Goal: Ask a question

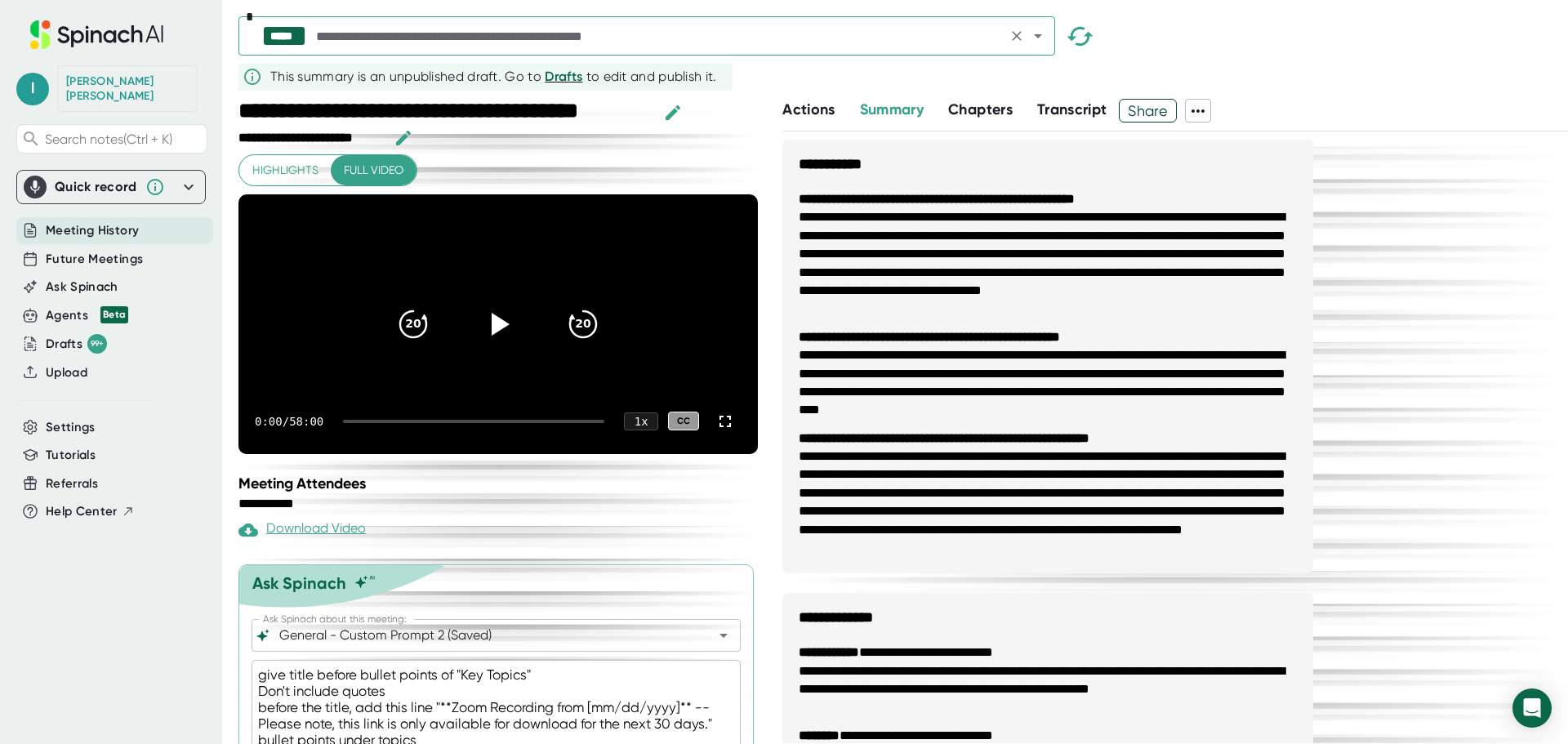
click at [945, 43] on input "text" at bounding box center [657, 36] width 689 height 23
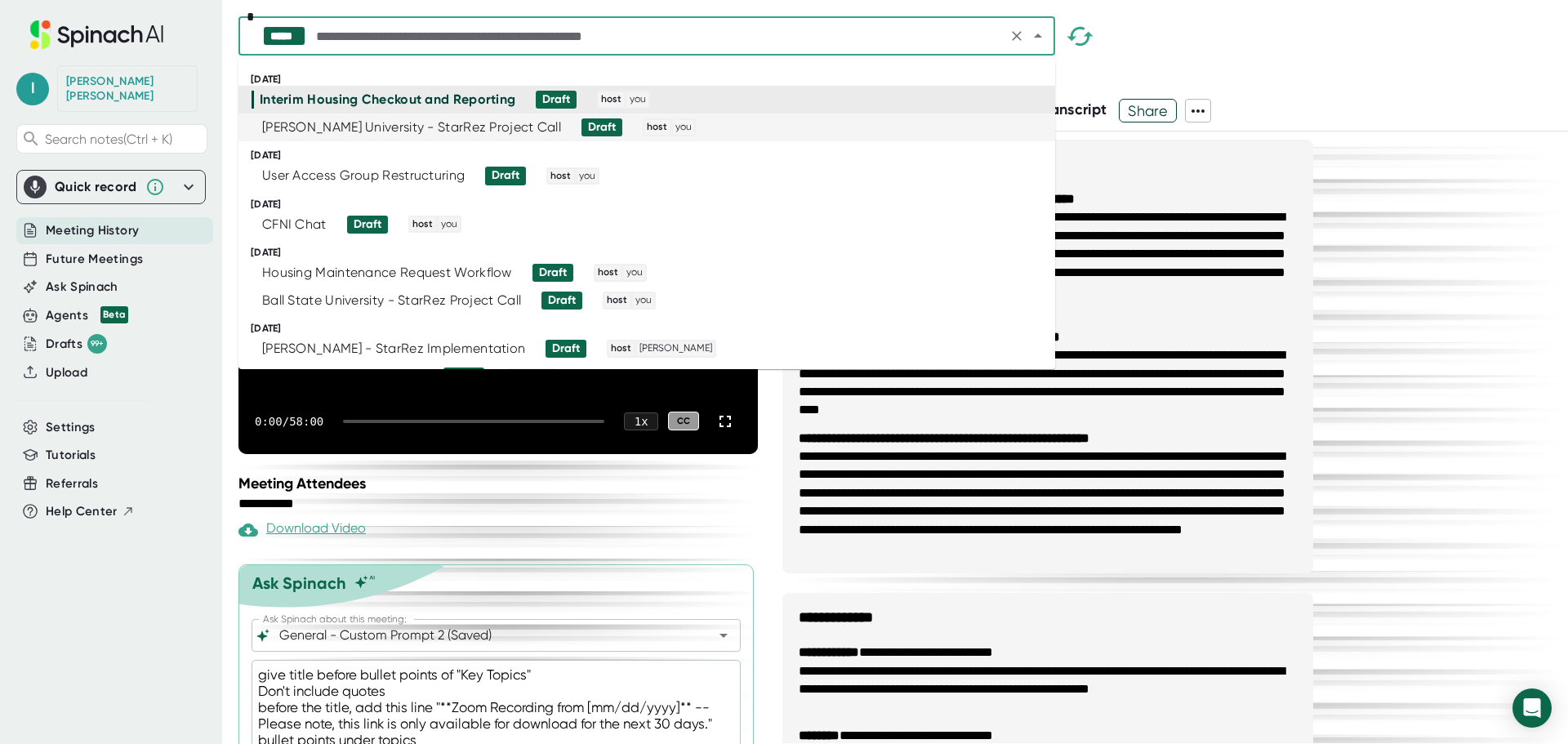
click at [563, 131] on div "[PERSON_NAME] University - StarRez Project Call Draft host you" at bounding box center [640, 127] width 776 height 18
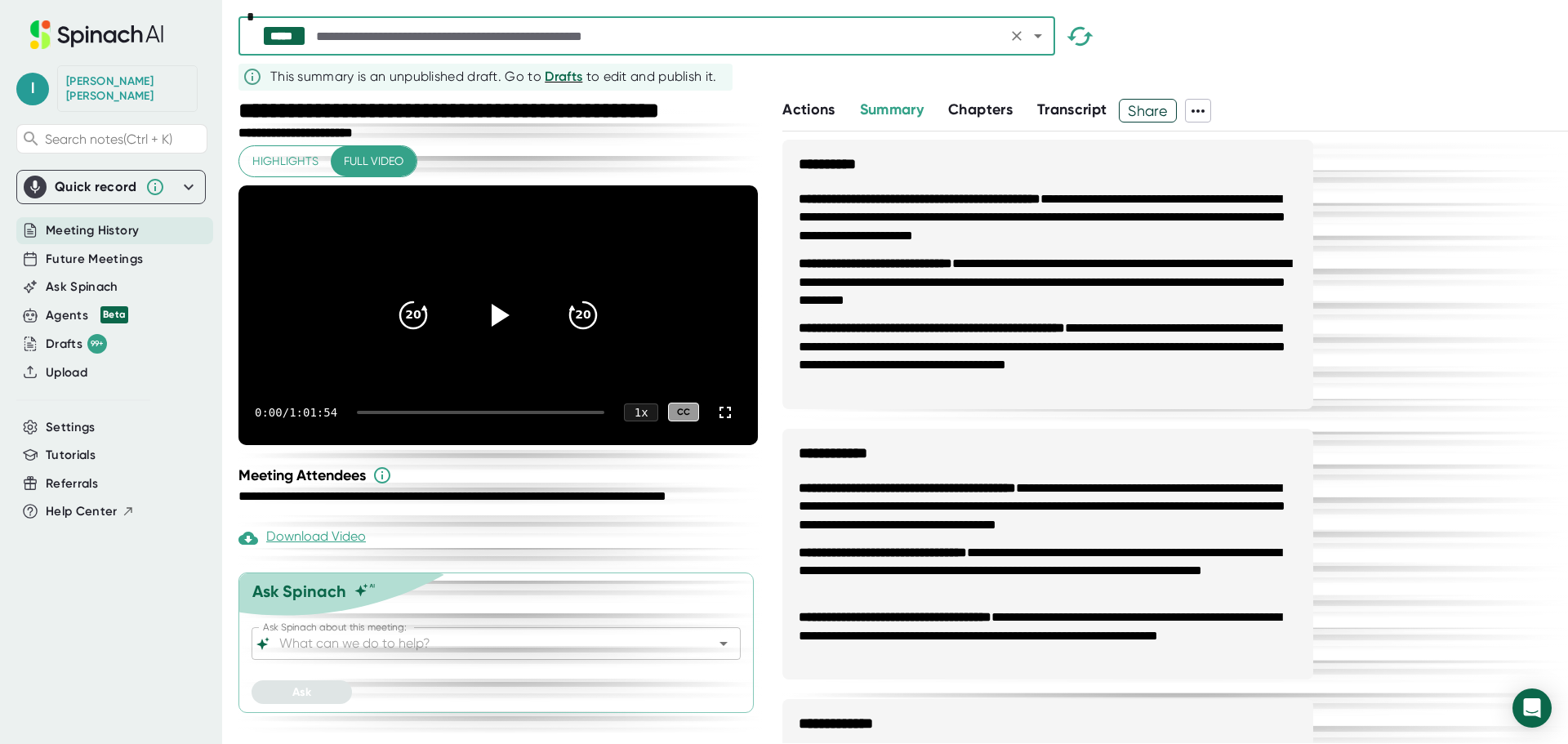
scroll to position [3, 0]
click at [698, 655] on div at bounding box center [712, 644] width 42 height 23
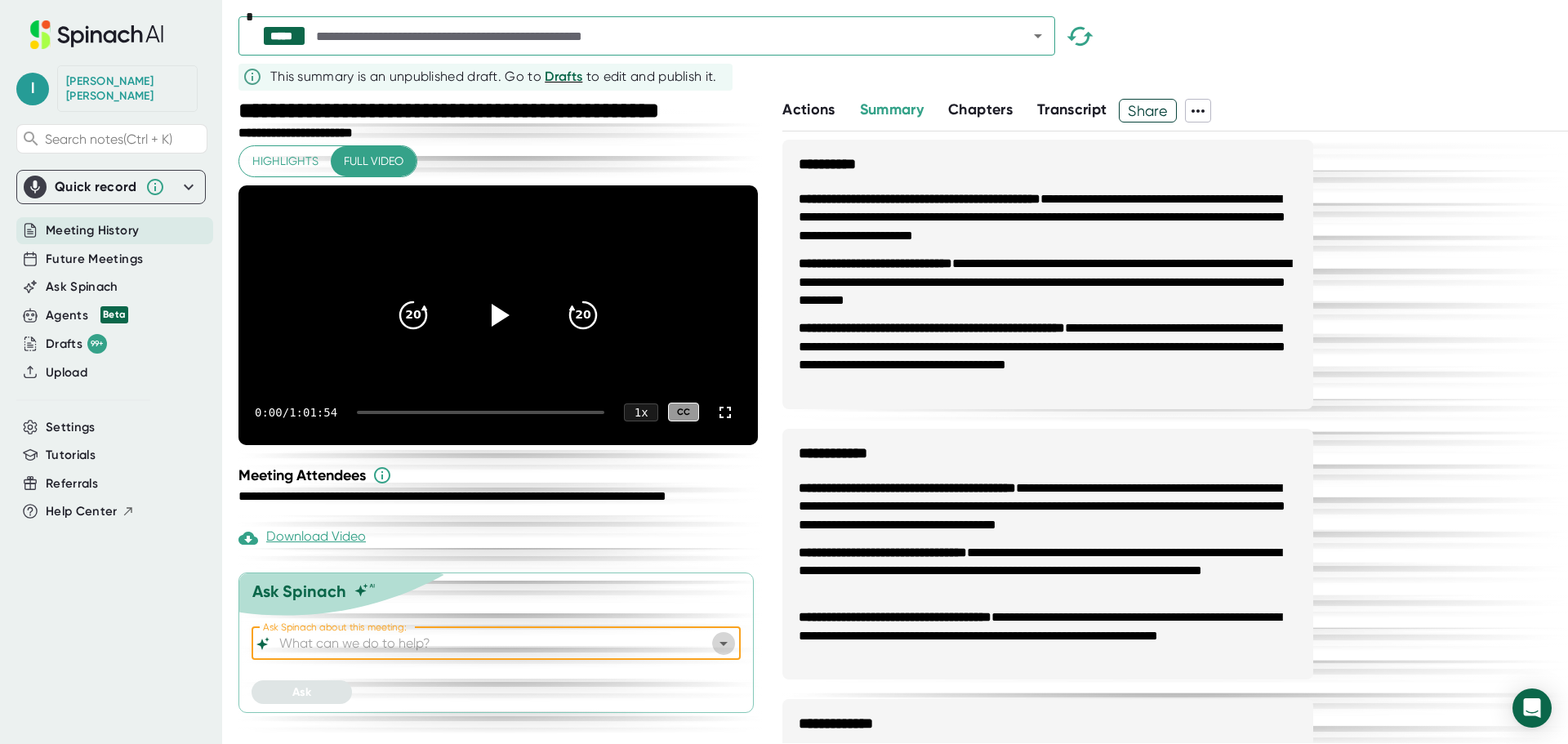
click at [714, 654] on icon "Open" at bounding box center [724, 643] width 19 height 19
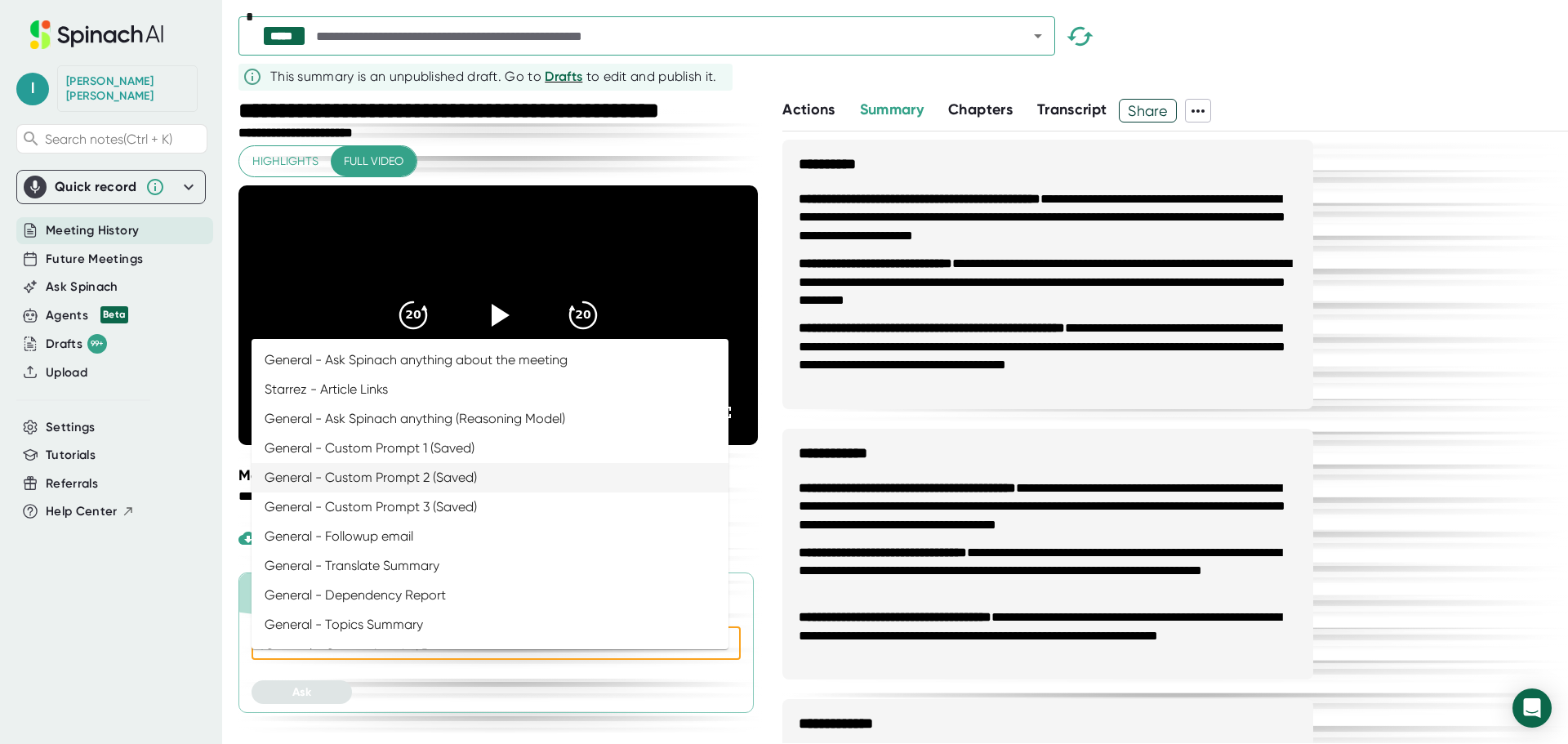
click at [478, 473] on li "General - Custom Prompt 2 (Saved)" at bounding box center [490, 477] width 477 height 29
type input "General - Custom Prompt 2 (Saved)"
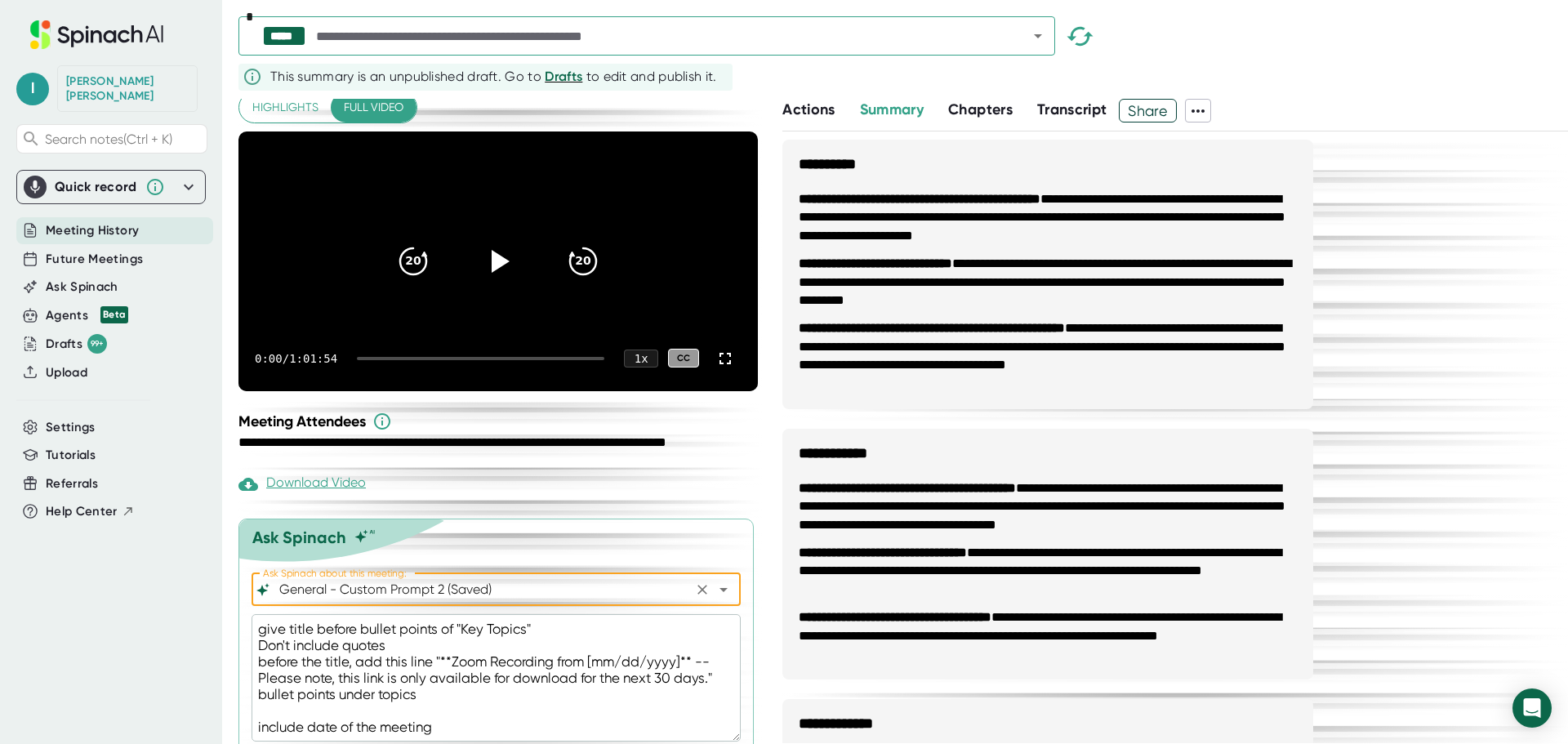
scroll to position [130, 0]
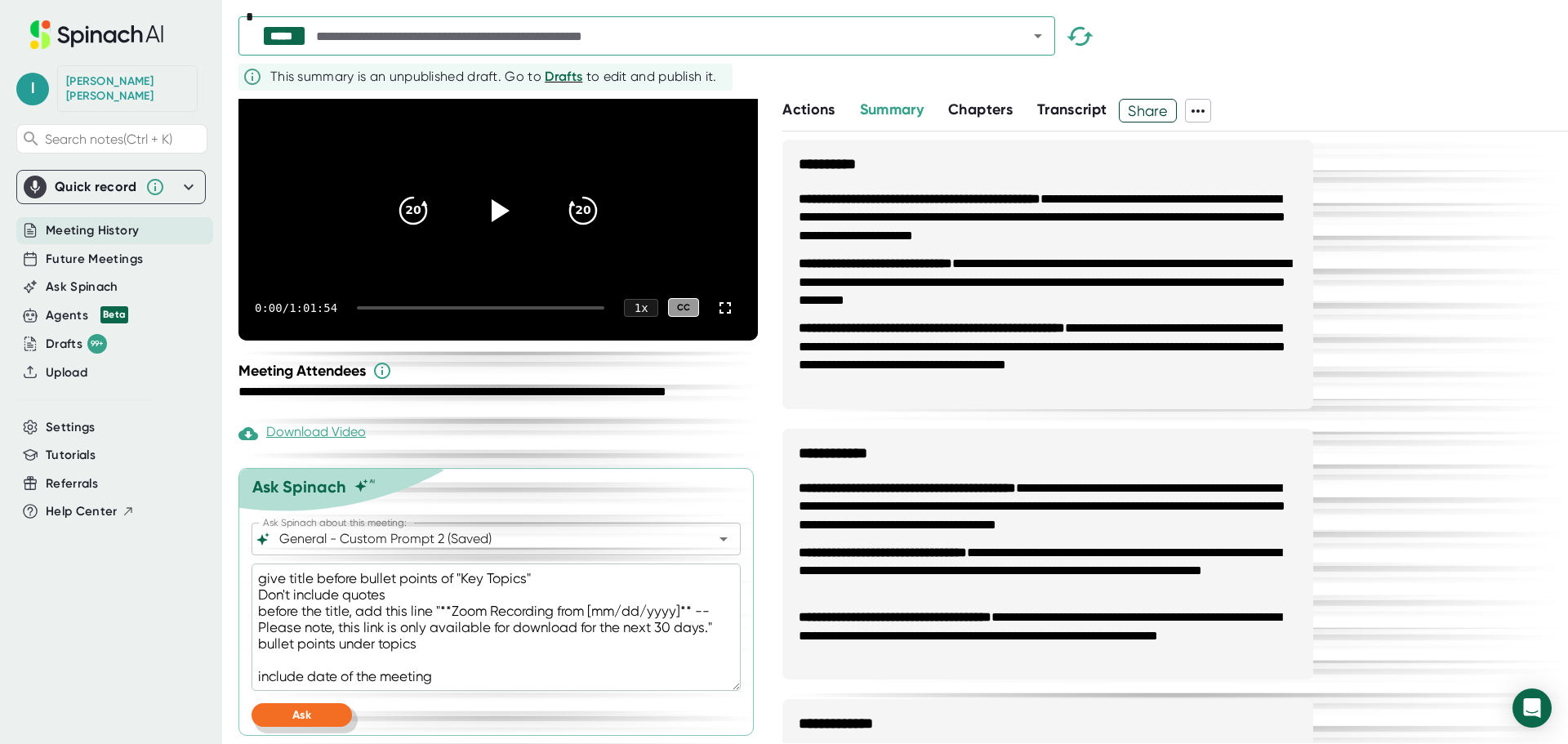
click at [315, 720] on button "Ask" at bounding box center [302, 715] width 101 height 24
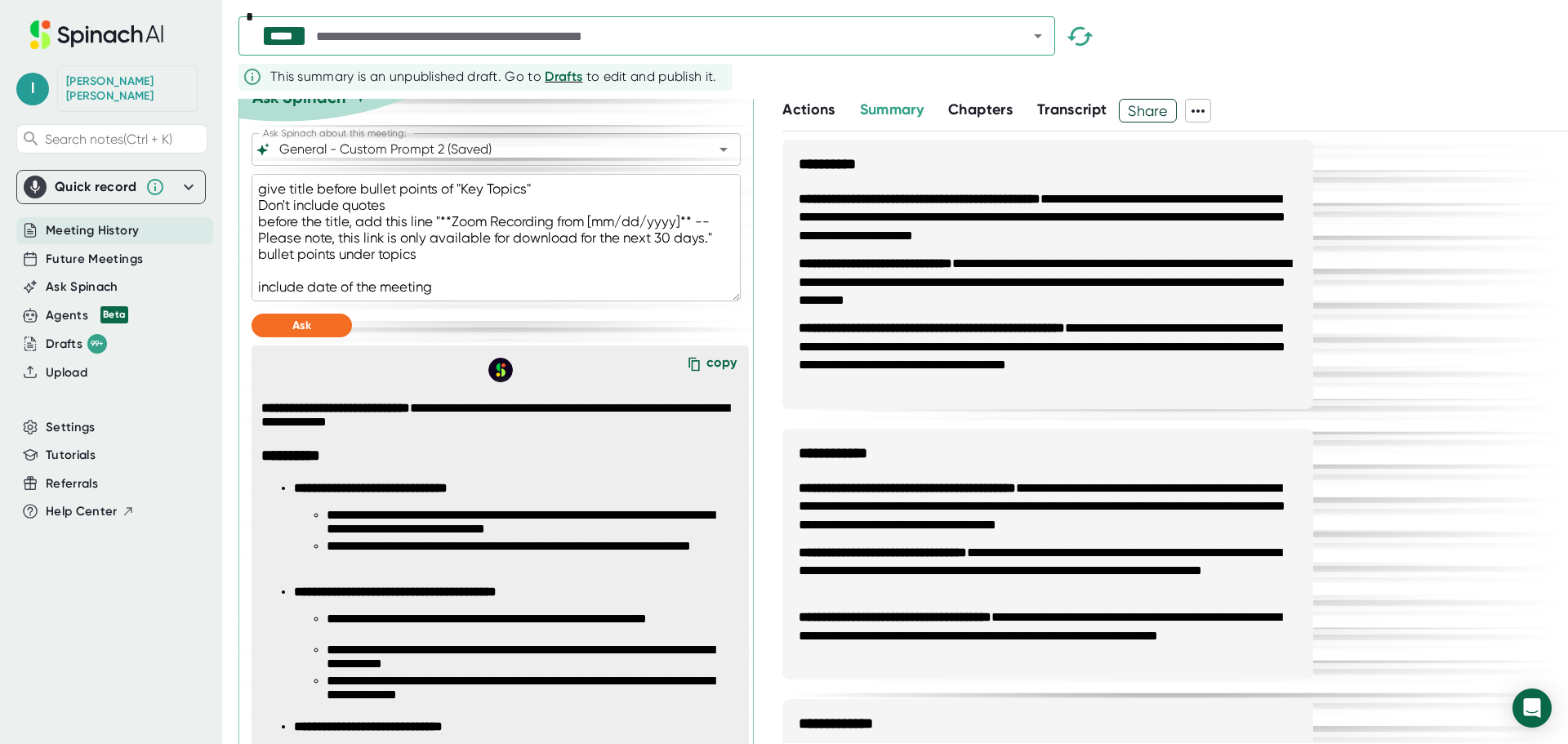
scroll to position [498, 0]
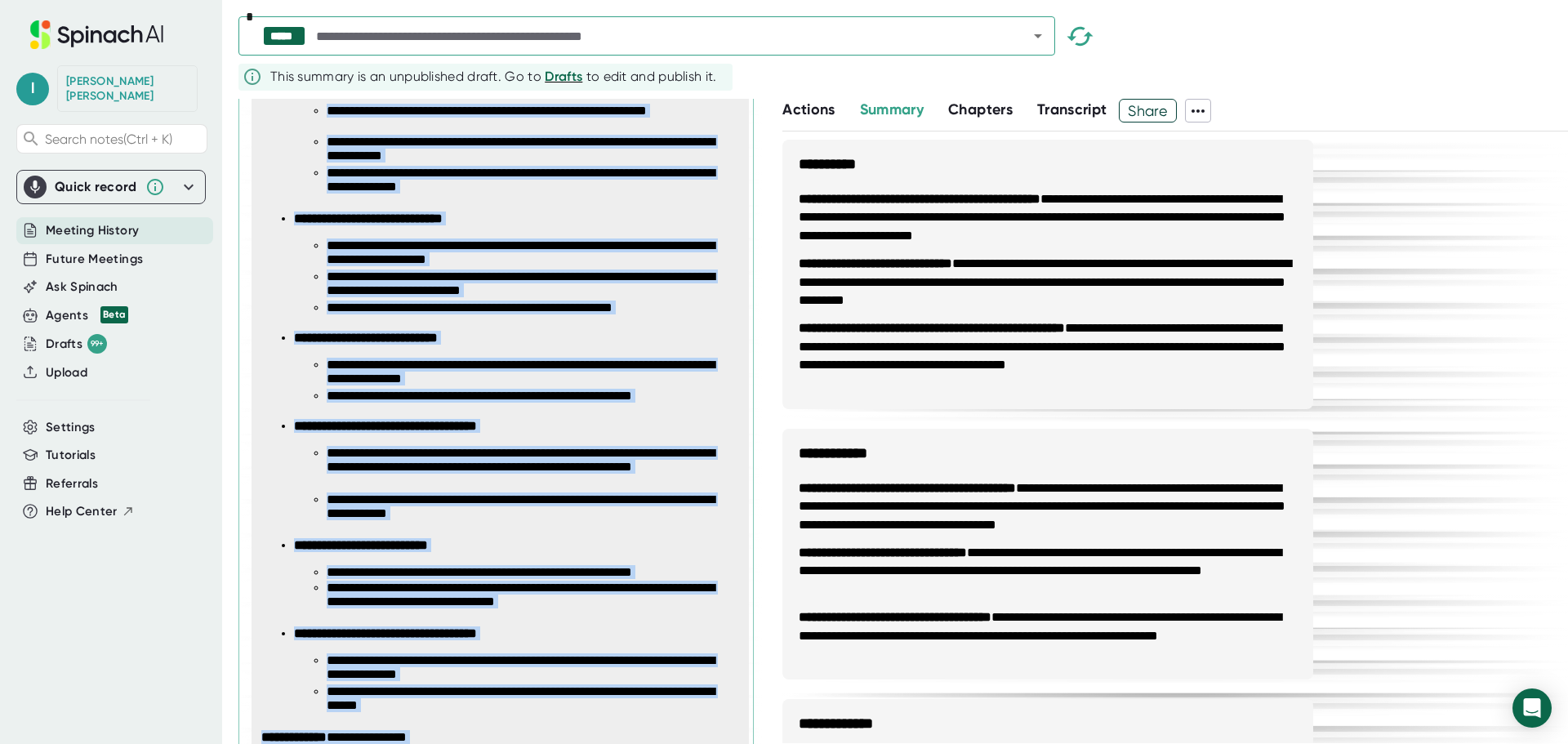
scroll to position [1109, 0]
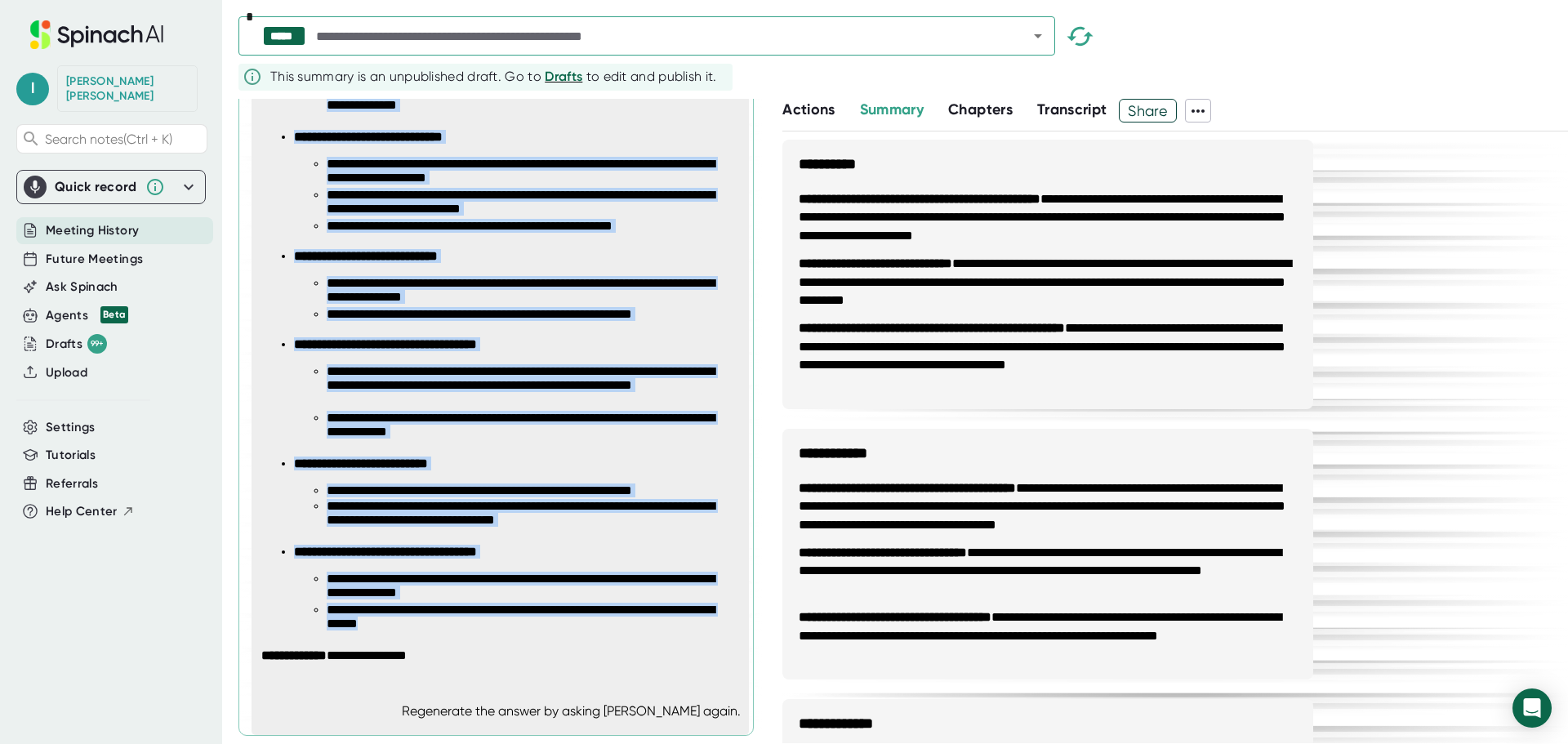
drag, startPoint x: 262, startPoint y: 431, endPoint x: 458, endPoint y: 633, distance: 281.5
click at [458, 633] on span "**********" at bounding box center [506, 237] width 490 height 853
copy span "**********"
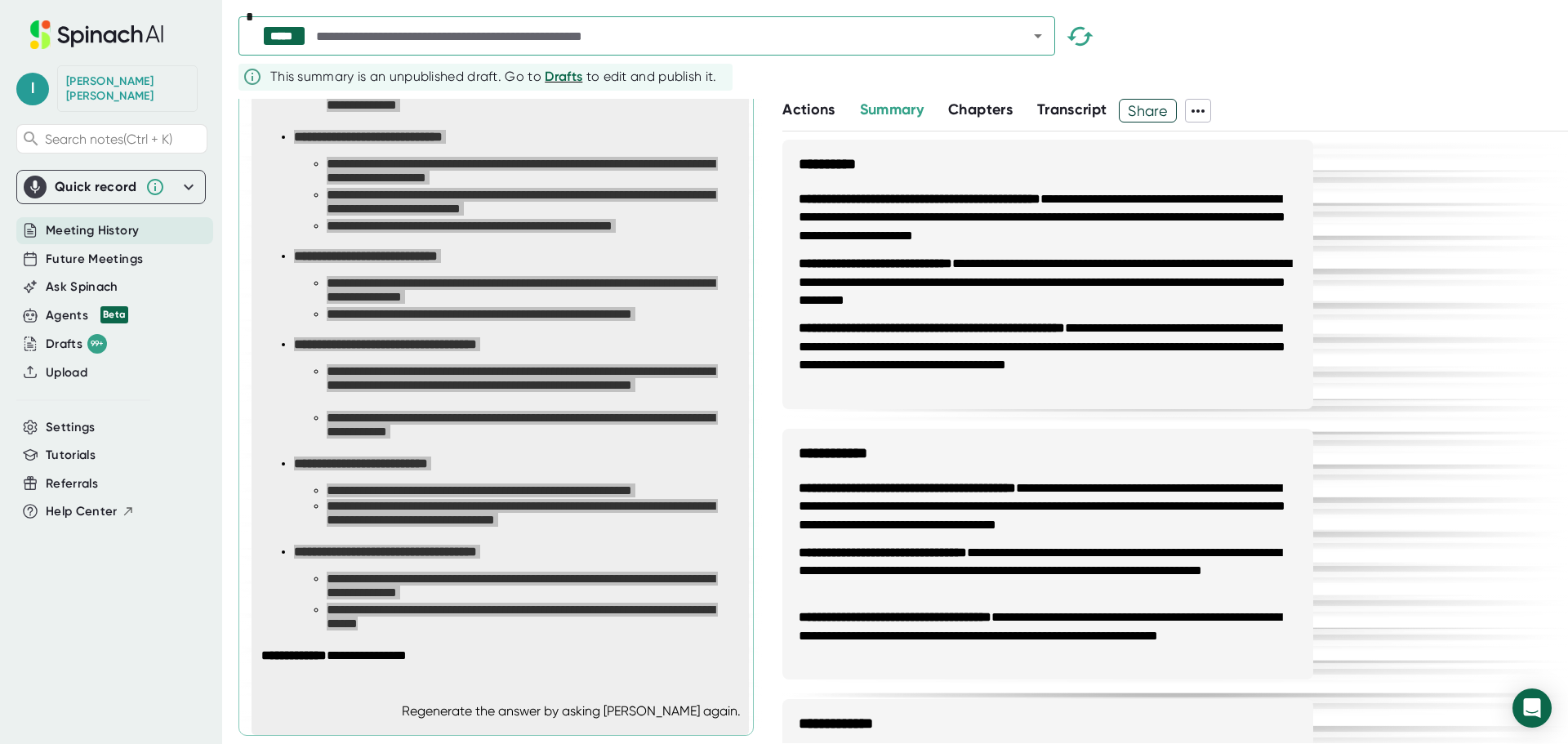
type textarea "x"
